Goal: Communication & Community: Share content

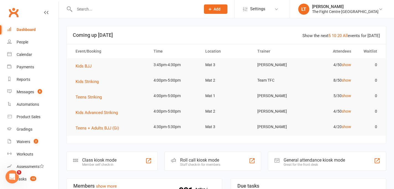
click at [94, 8] on input "text" at bounding box center [135, 9] width 124 height 8
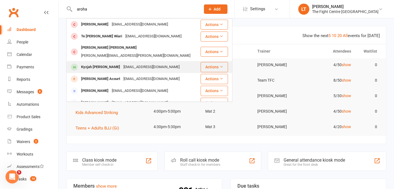
type input "aroha"
click at [128, 63] on div "[EMAIL_ADDRESS][DOMAIN_NAME]" at bounding box center [152, 67] width 60 height 8
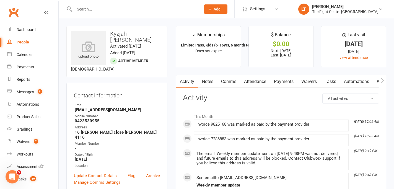
click at [131, 125] on div "Address" at bounding box center [117, 127] width 85 height 5
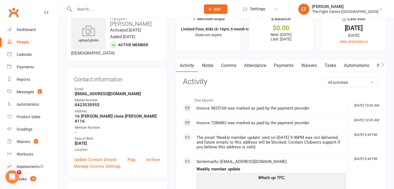
scroll to position [17, 0]
click at [307, 66] on link "Waivers" at bounding box center [309, 65] width 23 height 13
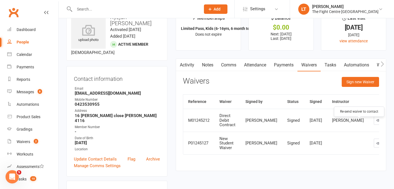
click at [386, 123] on icon "button" at bounding box center [388, 120] width 4 height 4
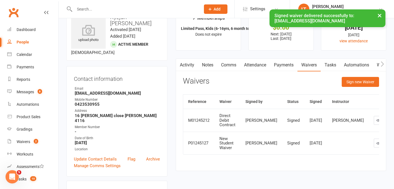
click at [380, 14] on button "×" at bounding box center [380, 15] width 10 height 12
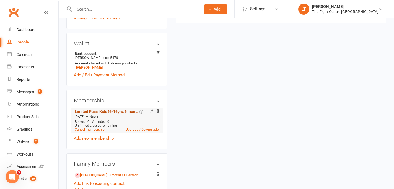
scroll to position [167, 0]
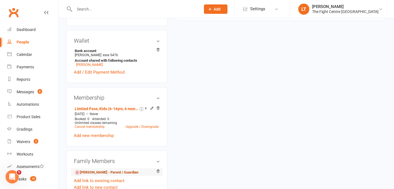
click at [105, 170] on link "[PERSON_NAME] - Parent / Guardian" at bounding box center [107, 173] width 64 height 6
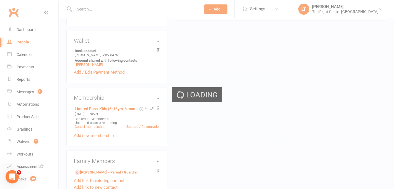
click at [124, 163] on div "Loading" at bounding box center [197, 94] width 394 height 189
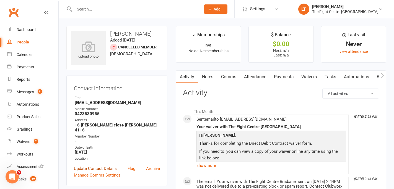
click at [86, 165] on link "Update Contact Details" at bounding box center [95, 168] width 43 height 7
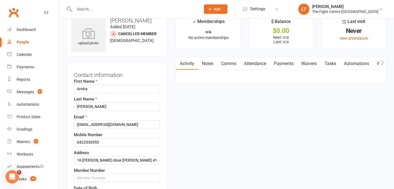
scroll to position [26, 0]
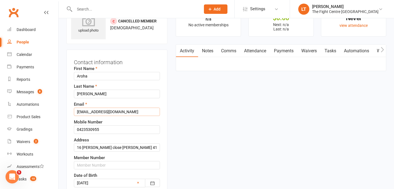
click at [84, 112] on input "[EMAIL_ADDRESS][DOMAIN_NAME]" at bounding box center [117, 112] width 86 height 8
type input "[EMAIL_ADDRESS][DOMAIN_NAME]"
click at [161, 99] on div "Contact information First Name [PERSON_NAME] Last Name [PERSON_NAME] Email [EMA…" at bounding box center [116, 148] width 101 height 197
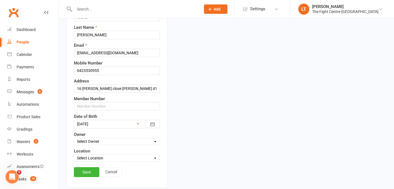
scroll to position [97, 0]
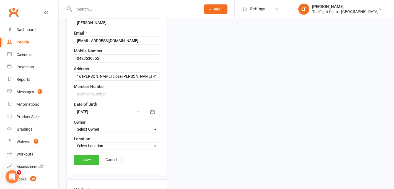
click at [85, 163] on link "Save" at bounding box center [86, 160] width 25 height 10
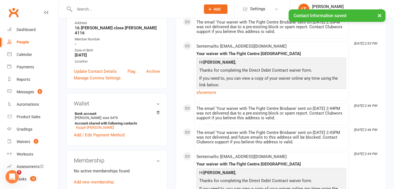
click at [381, 16] on button "×" at bounding box center [380, 15] width 10 height 12
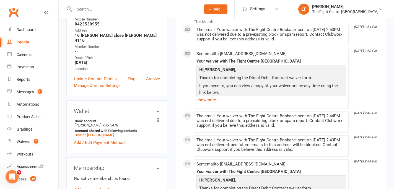
scroll to position [0, 0]
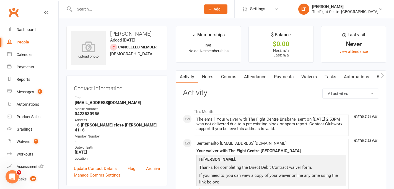
click at [307, 76] on link "Waivers" at bounding box center [309, 77] width 23 height 13
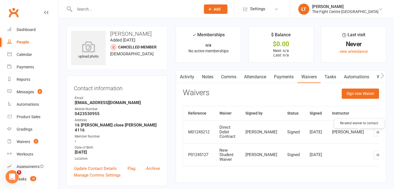
click at [386, 134] on icon "button" at bounding box center [388, 132] width 4 height 4
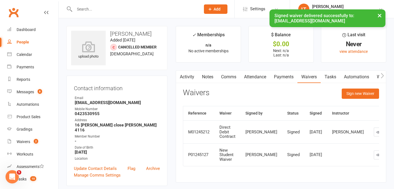
click at [379, 14] on button "×" at bounding box center [380, 15] width 10 height 12
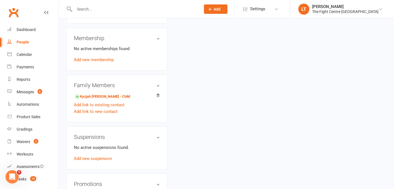
scroll to position [239, 0]
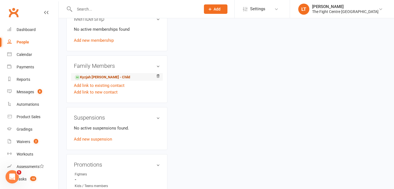
click at [84, 74] on link "Kyzjah [PERSON_NAME] - Child" at bounding box center [102, 77] width 55 height 6
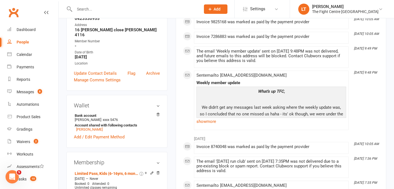
scroll to position [99, 0]
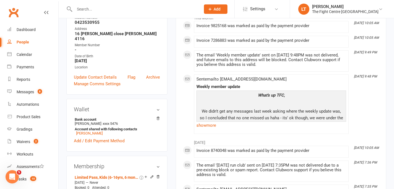
click at [241, 59] on div "The email 'Weekly member update' sent on [DATE] 9:48PM was not delivered, and f…" at bounding box center [272, 60] width 150 height 14
drag, startPoint x: 224, startPoint y: 58, endPoint x: 296, endPoint y: 60, distance: 71.7
click at [296, 60] on div "The email 'Weekly member update' sent on [DATE] 9:48PM was not delivered, and f…" at bounding box center [272, 60] width 150 height 14
drag, startPoint x: 306, startPoint y: 60, endPoint x: 223, endPoint y: 59, distance: 83.0
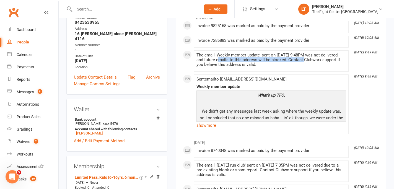
click at [223, 59] on div "The email 'Weekly member update' sent on [DATE] 9:48PM was not delivered, and f…" at bounding box center [272, 60] width 150 height 14
drag, startPoint x: 223, startPoint y: 59, endPoint x: 306, endPoint y: 60, distance: 83.0
click at [306, 60] on div "The email 'Weekly member update' sent on [DATE] 9:48PM was not delivered, and f…" at bounding box center [272, 60] width 150 height 14
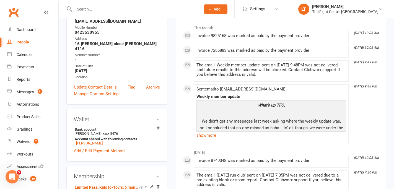
scroll to position [0, 0]
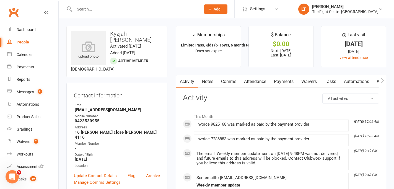
click at [221, 85] on link "Comms" at bounding box center [228, 81] width 23 height 13
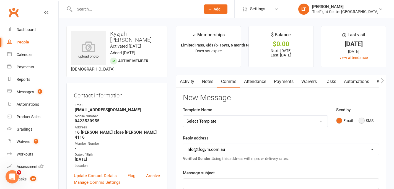
click at [362, 120] on button "SMS" at bounding box center [366, 120] width 15 height 11
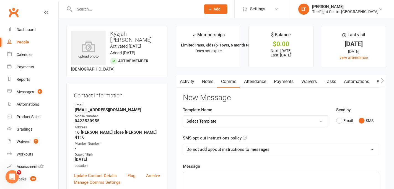
click at [230, 124] on select "Select Template [Email] A Mobile app invitation (1) [Email] Mobile app invitati…" at bounding box center [255, 121] width 144 height 11
select select "33"
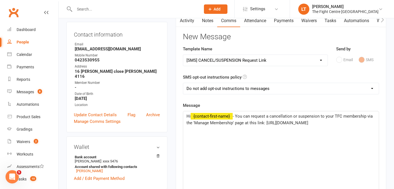
scroll to position [122, 0]
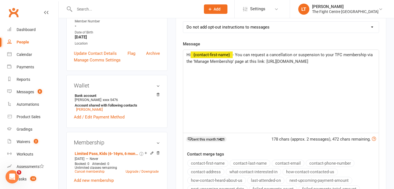
drag, startPoint x: 348, startPoint y: 61, endPoint x: 268, endPoint y: 62, distance: 80.0
click at [268, 62] on p "Hi ﻿ {contact-first-name} - You can request a cancellation or suspension to you…" at bounding box center [281, 57] width 189 height 13
click at [218, 75] on div "Hi ﻿ {contact-first-name} - You can request a cancellation or suspension to you…" at bounding box center [281, 91] width 196 height 83
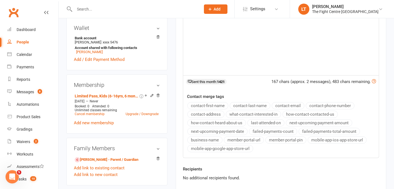
scroll to position [282, 0]
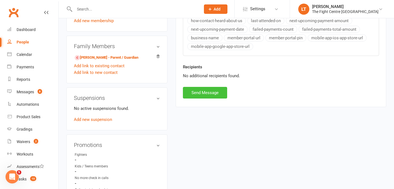
click at [203, 94] on button "Send Message" at bounding box center [205, 93] width 44 height 12
select select
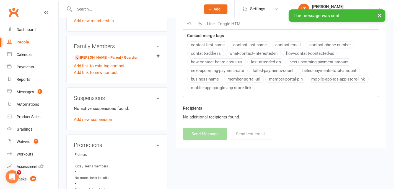
click at [380, 13] on button "×" at bounding box center [380, 15] width 10 height 12
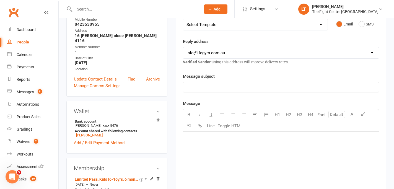
scroll to position [0, 0]
